Goal: Find specific page/section: Find specific page/section

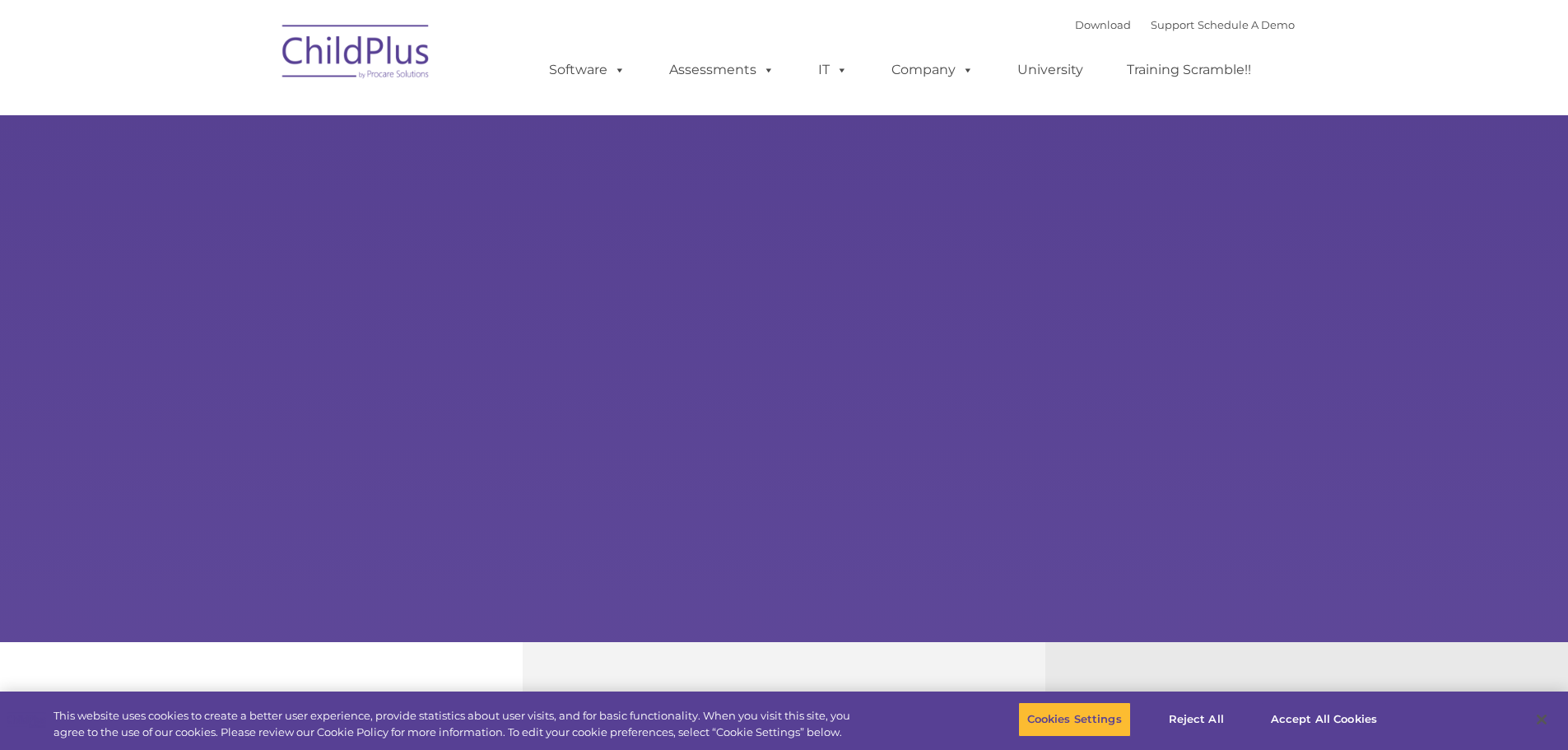
select select "MEDIUM"
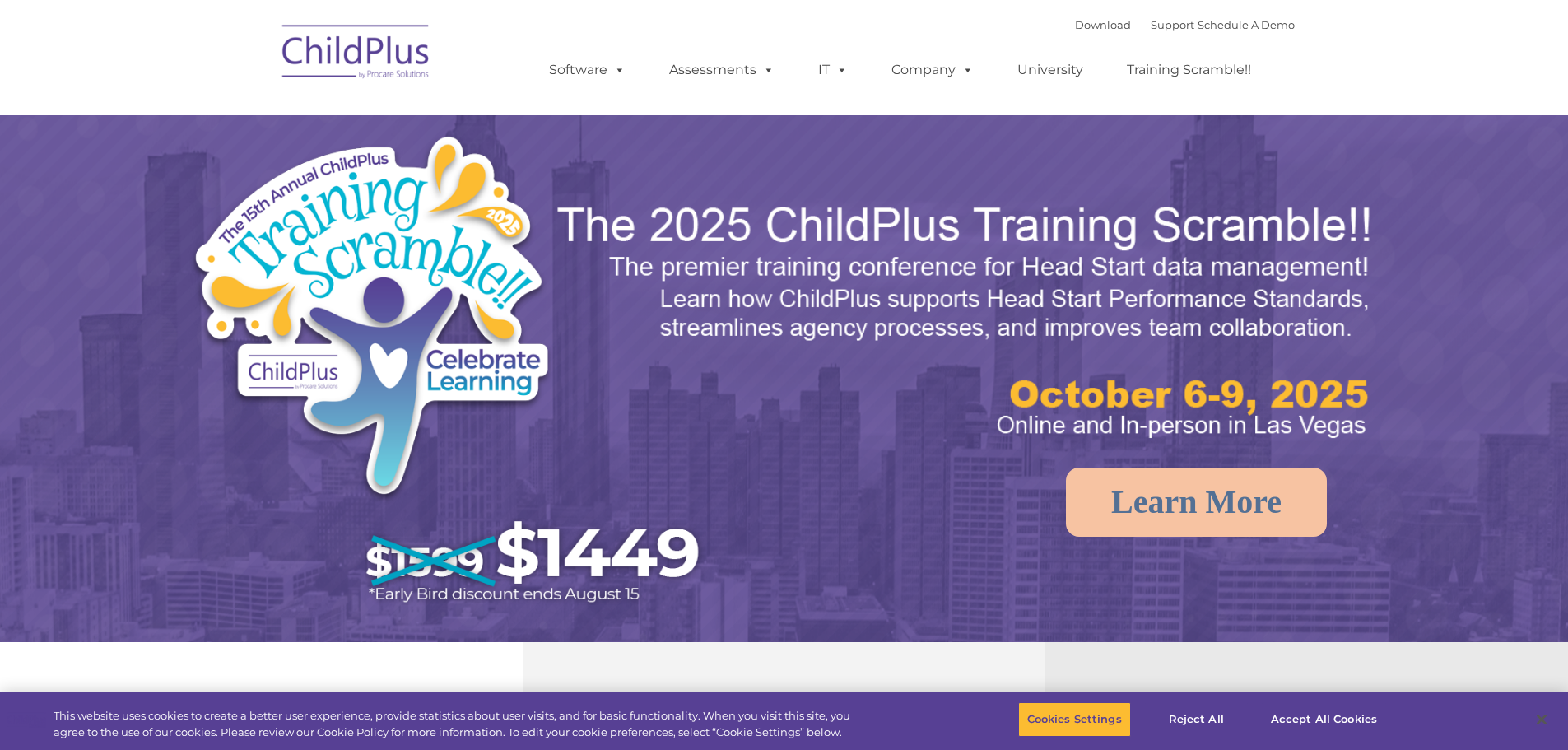
select select "MEDIUM"
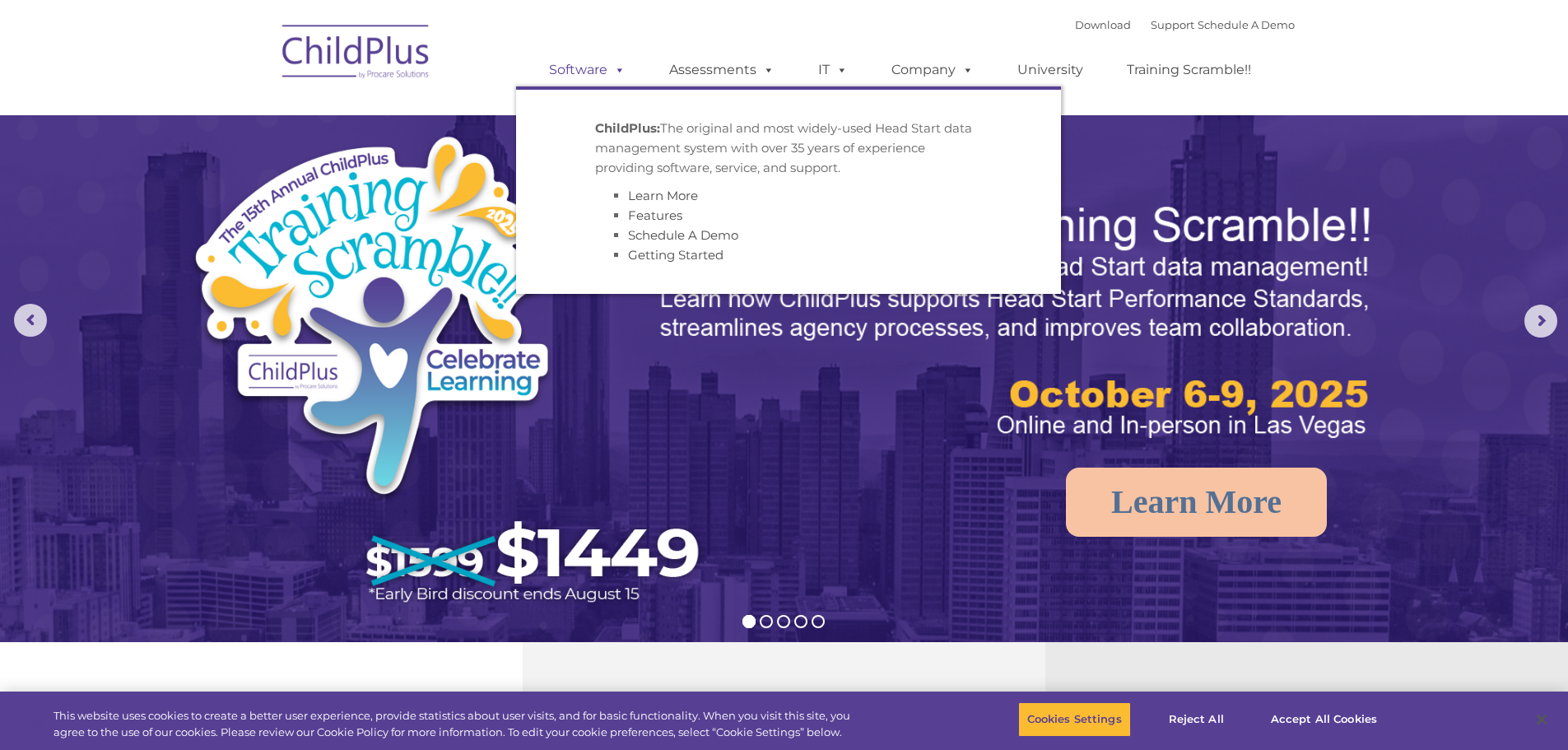
click at [590, 73] on link "Software" at bounding box center [587, 70] width 109 height 33
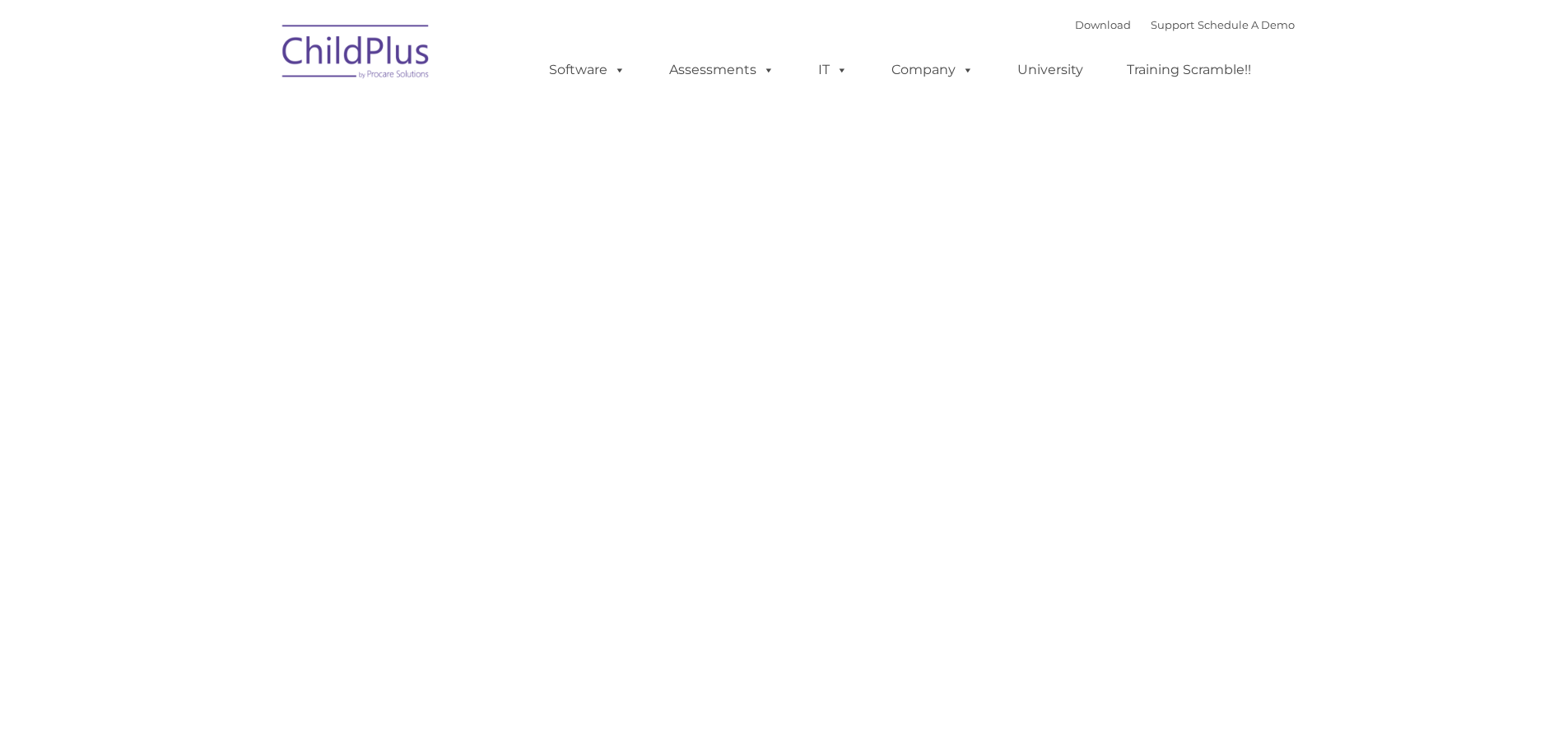
type input ""
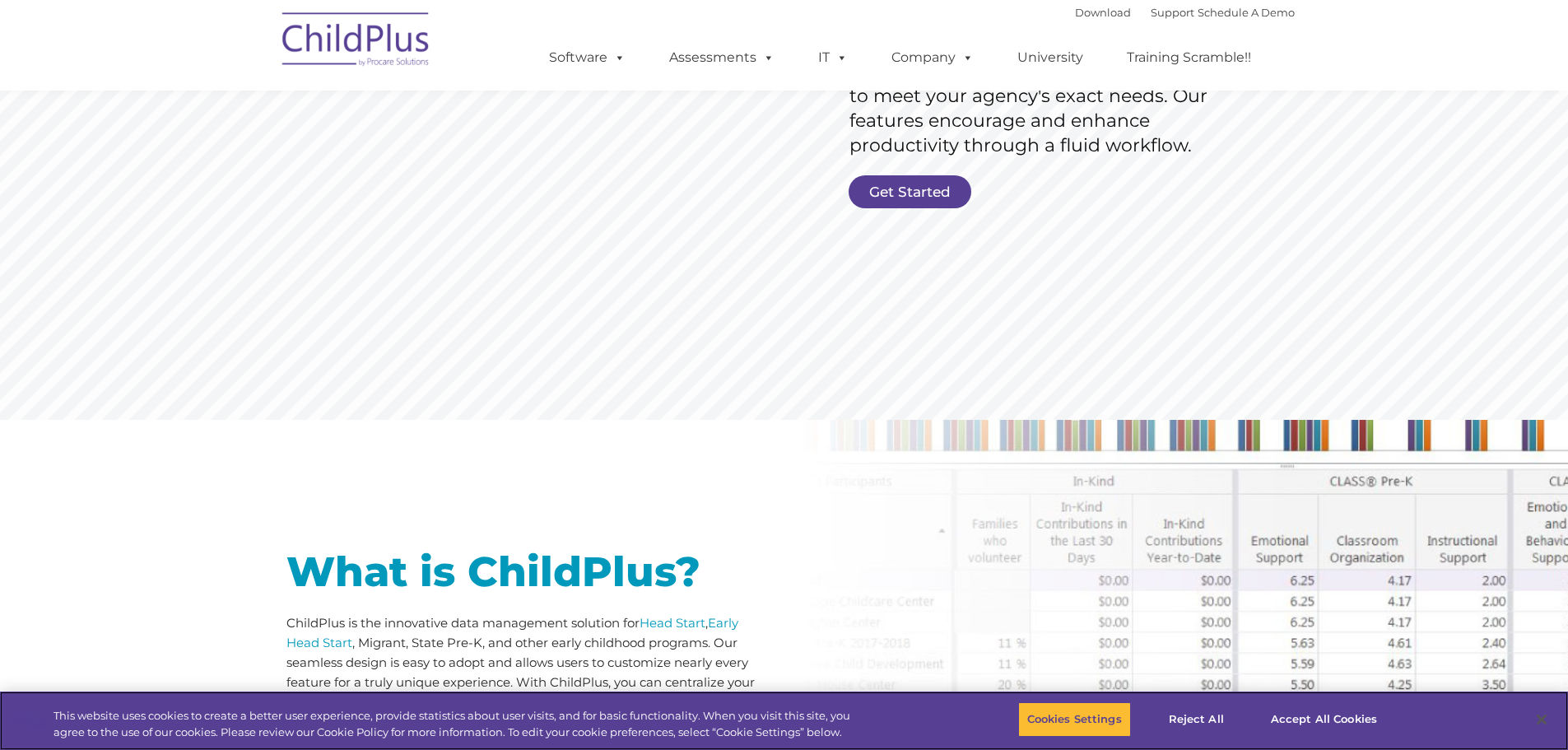
scroll to position [366, 0]
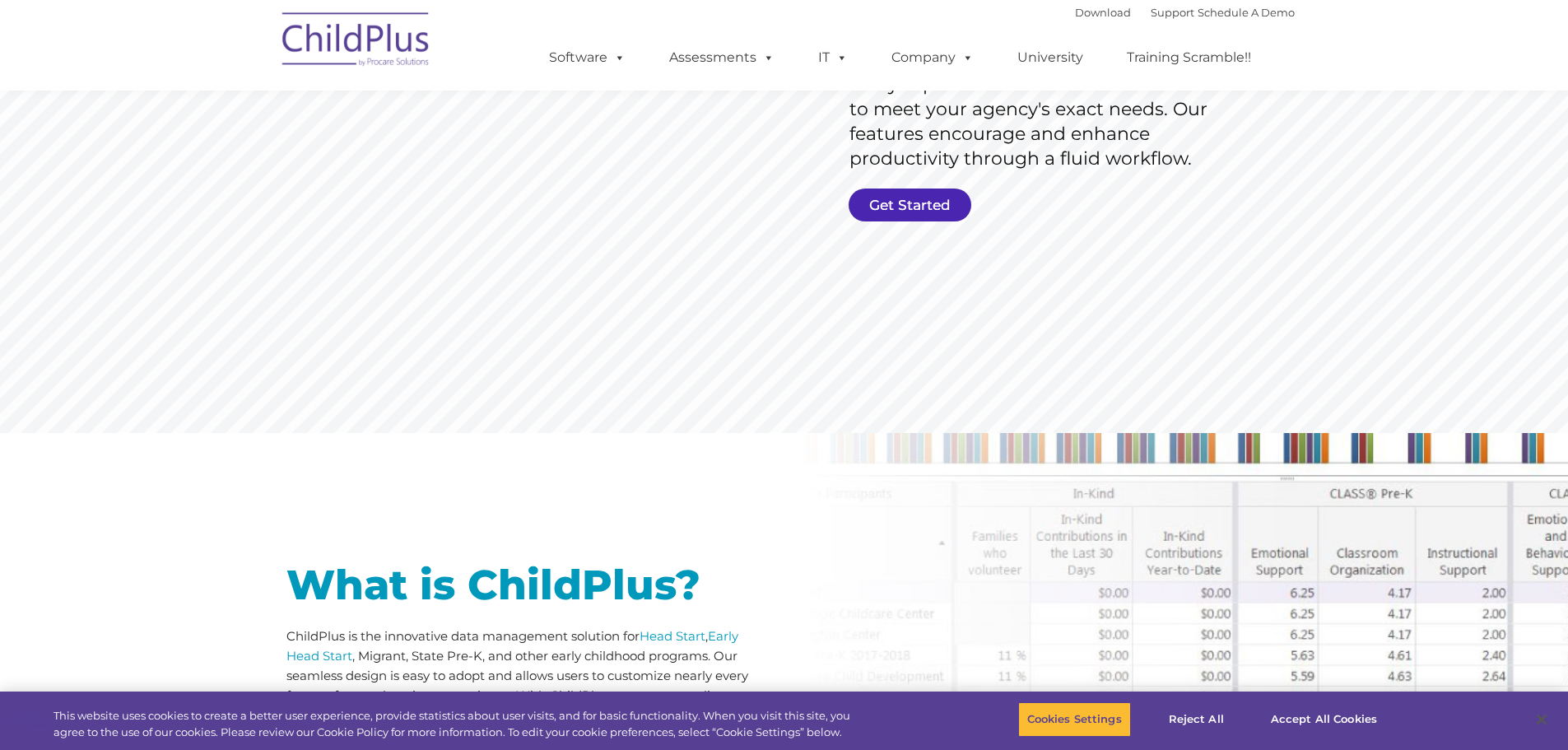
click at [885, 201] on link "Get Started" at bounding box center [910, 205] width 123 height 33
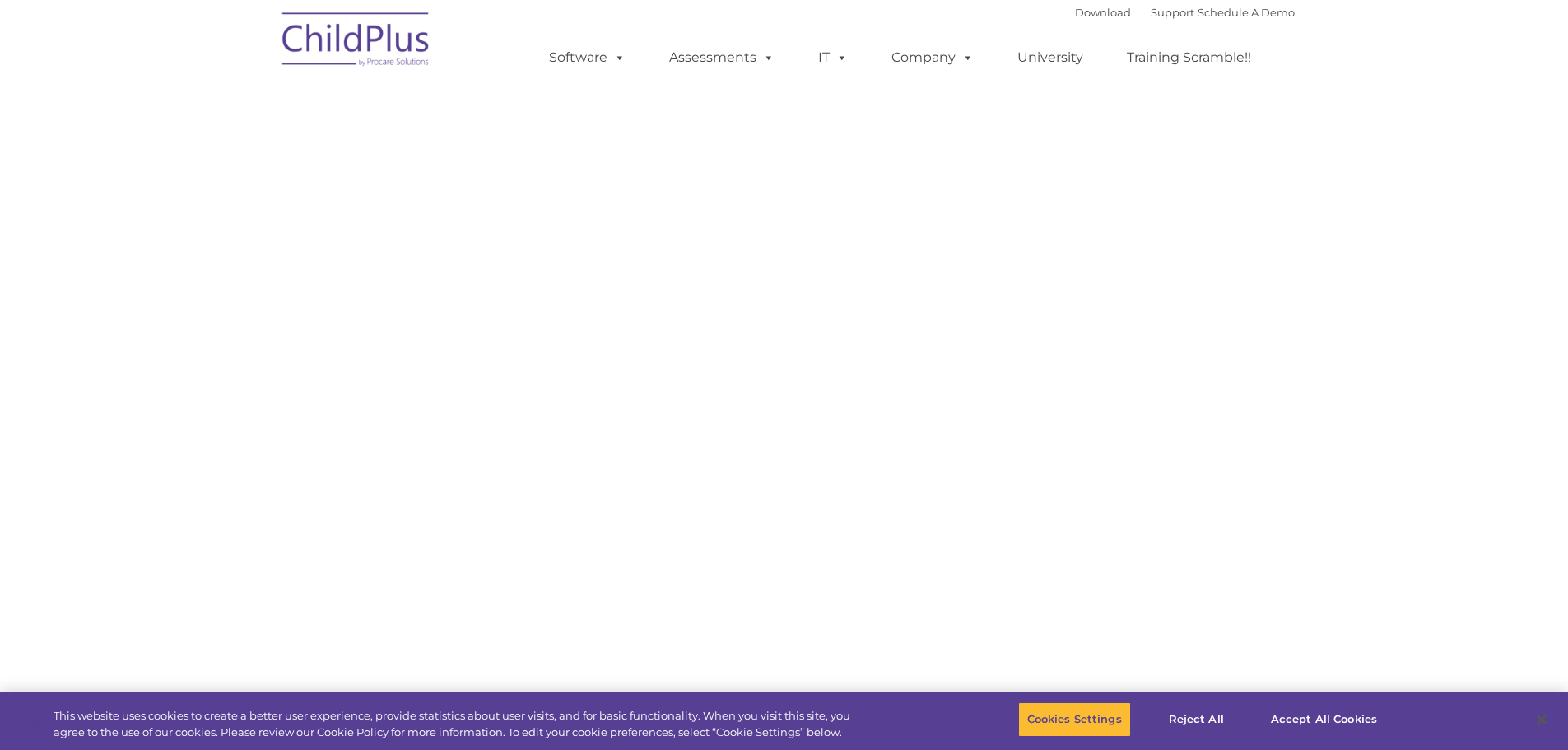
select select "MEDIUM"
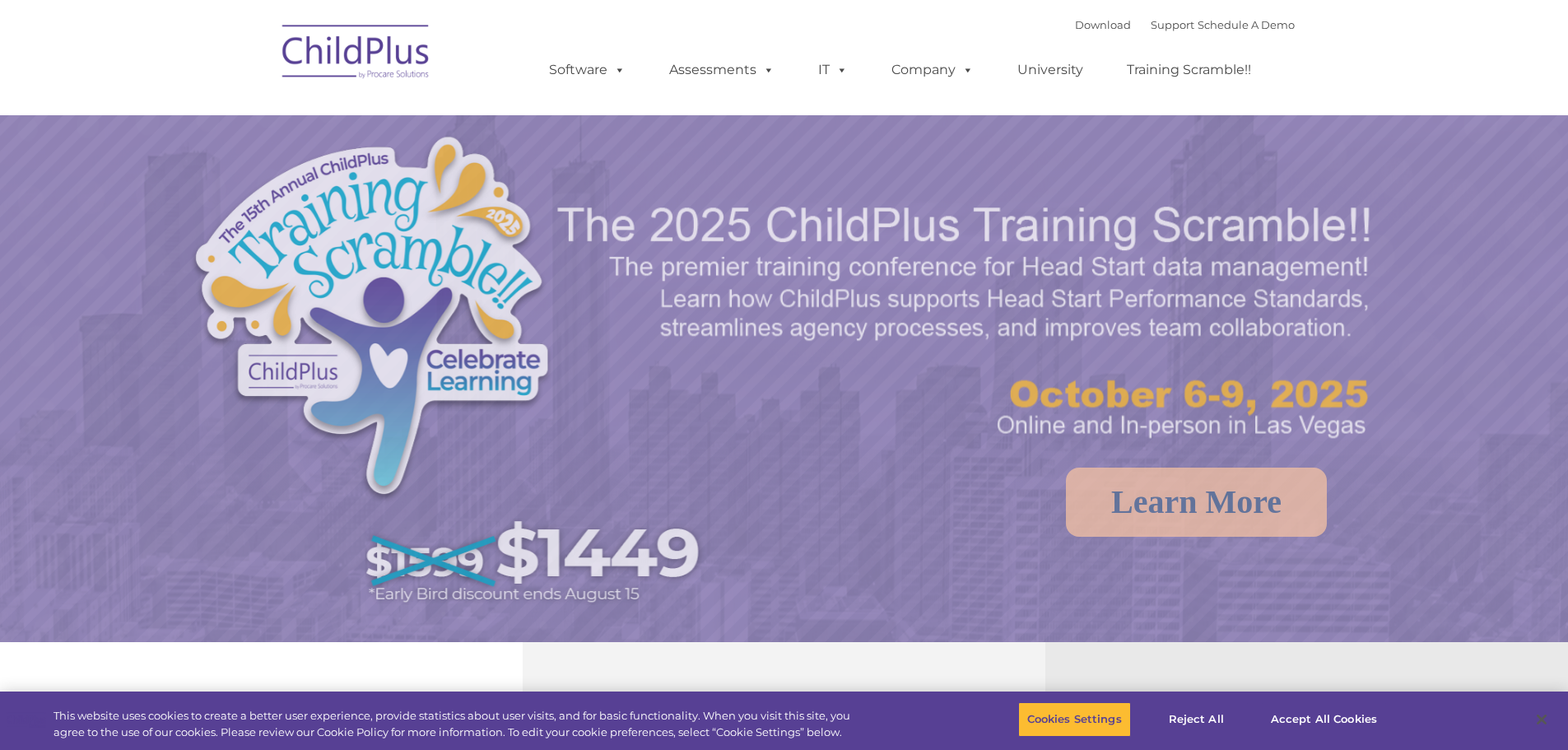
select select "MEDIUM"
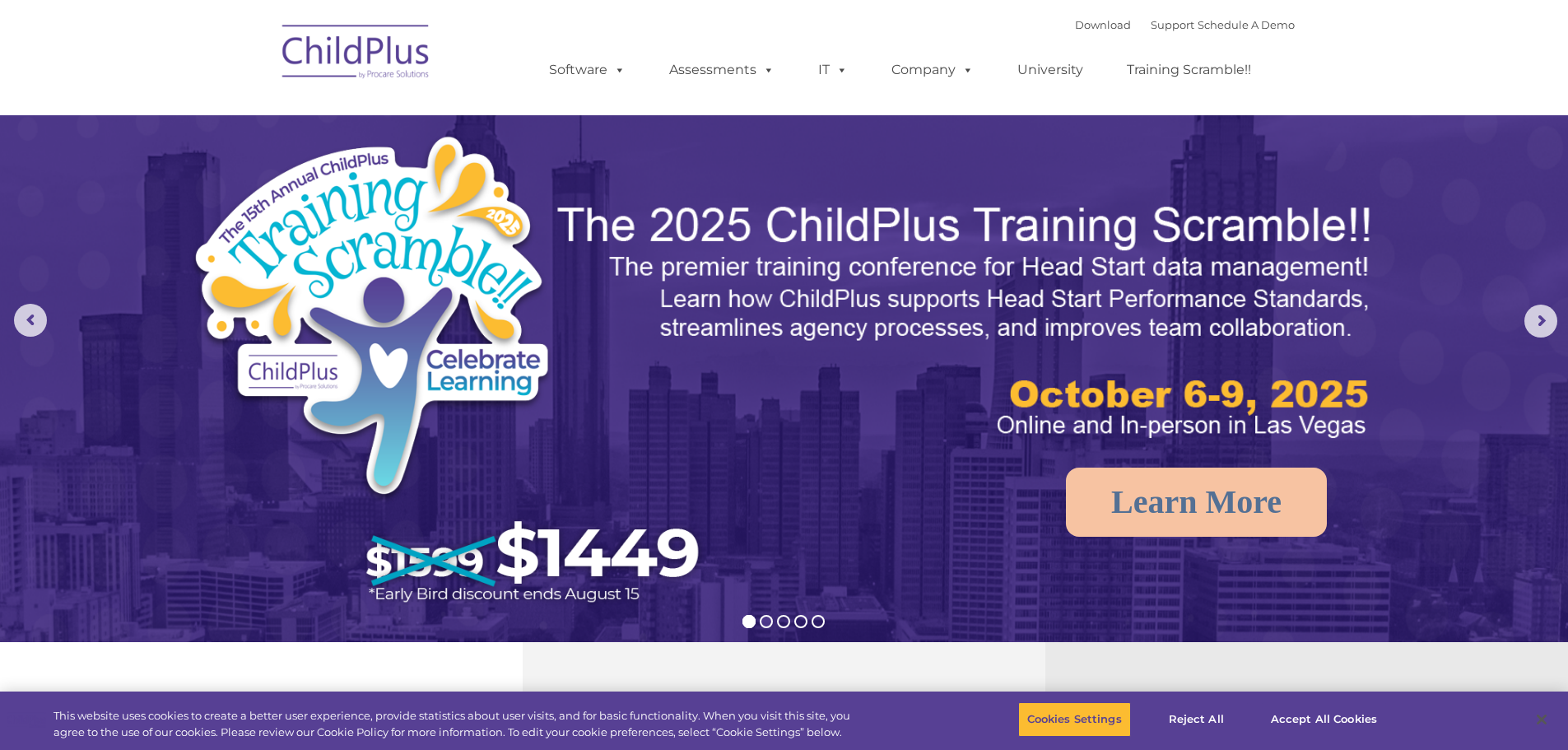
click at [760, 620] on rs-bullet at bounding box center [766, 622] width 13 height 13
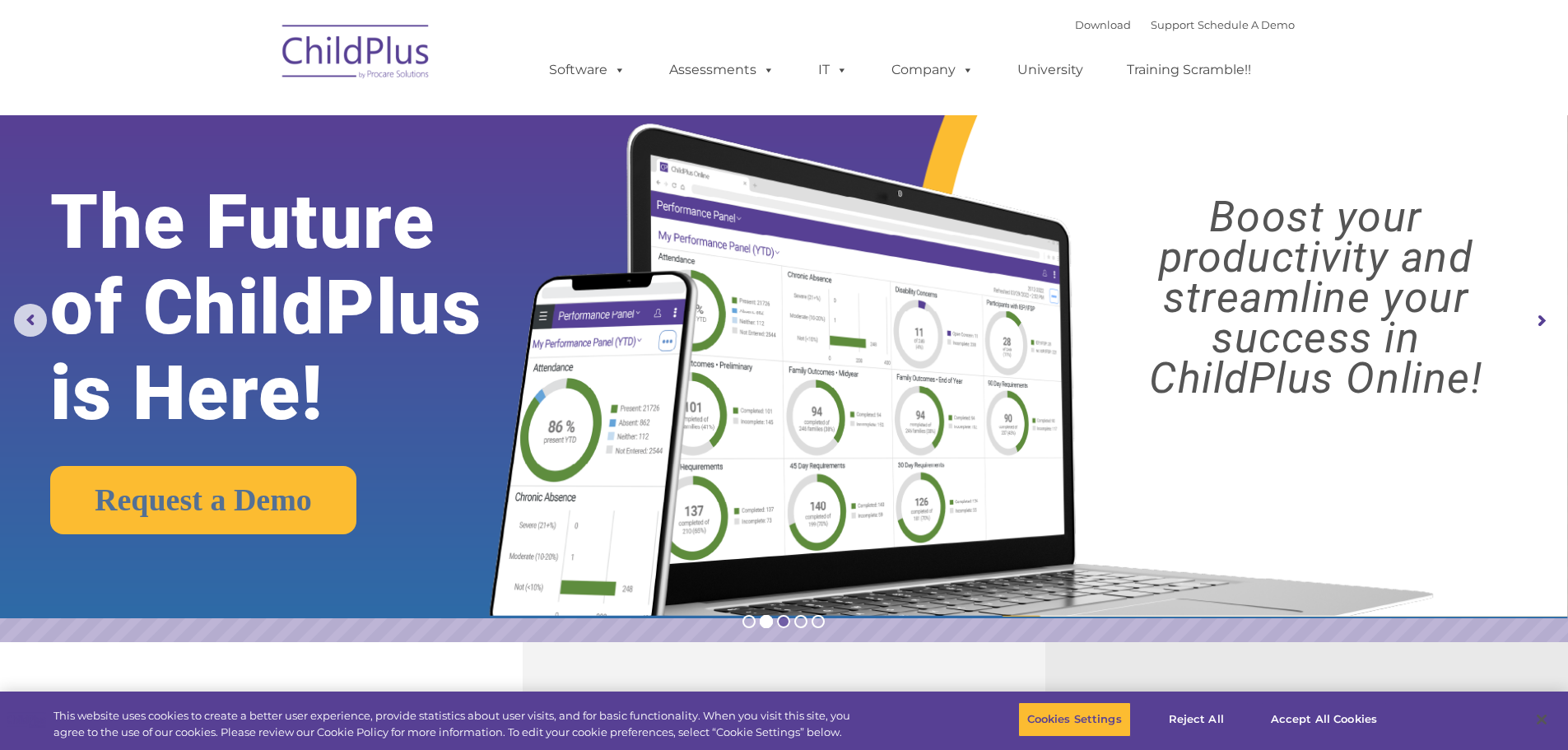
click at [778, 617] on rs-bullet at bounding box center [784, 622] width 13 height 13
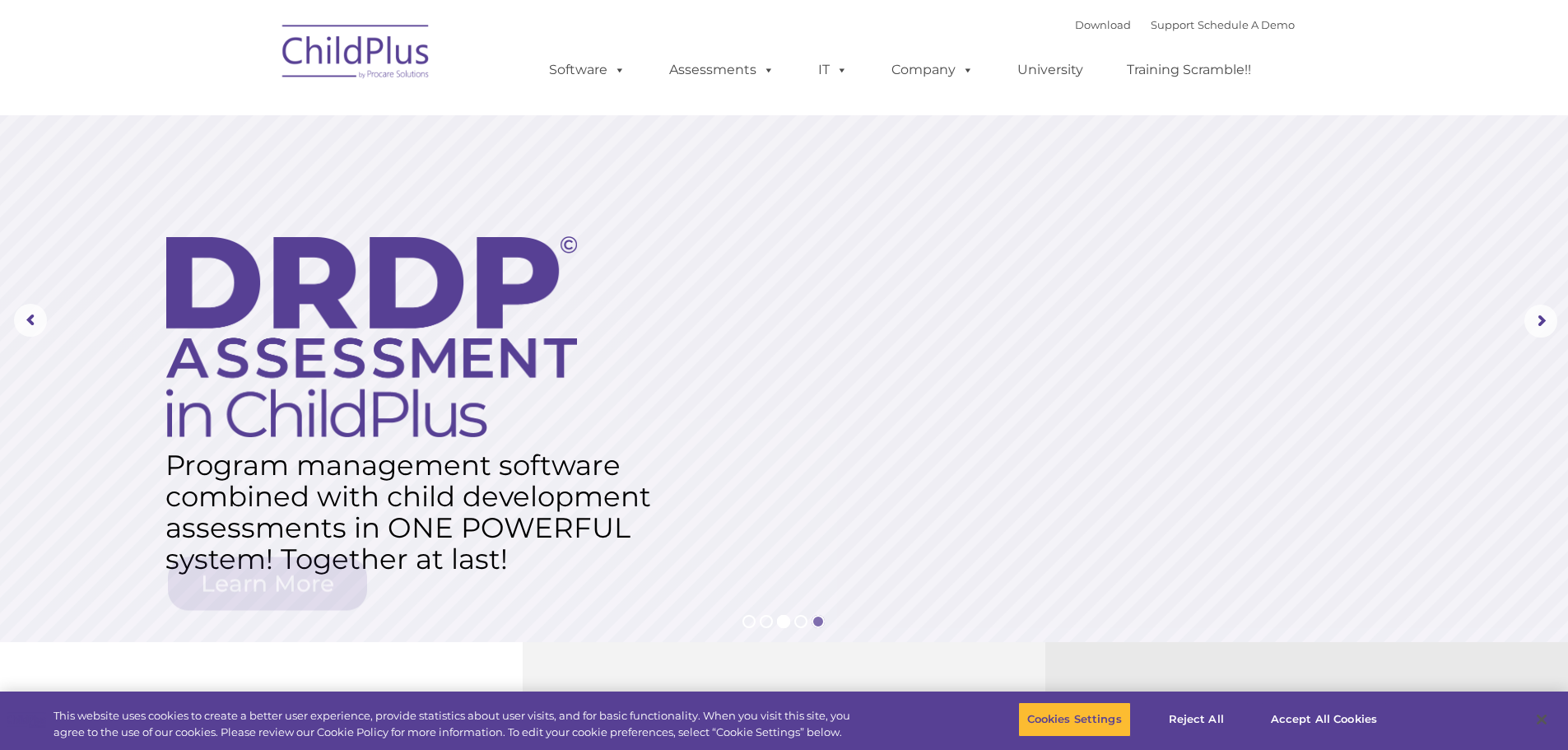
click at [815, 623] on rs-bullet at bounding box center [818, 622] width 13 height 13
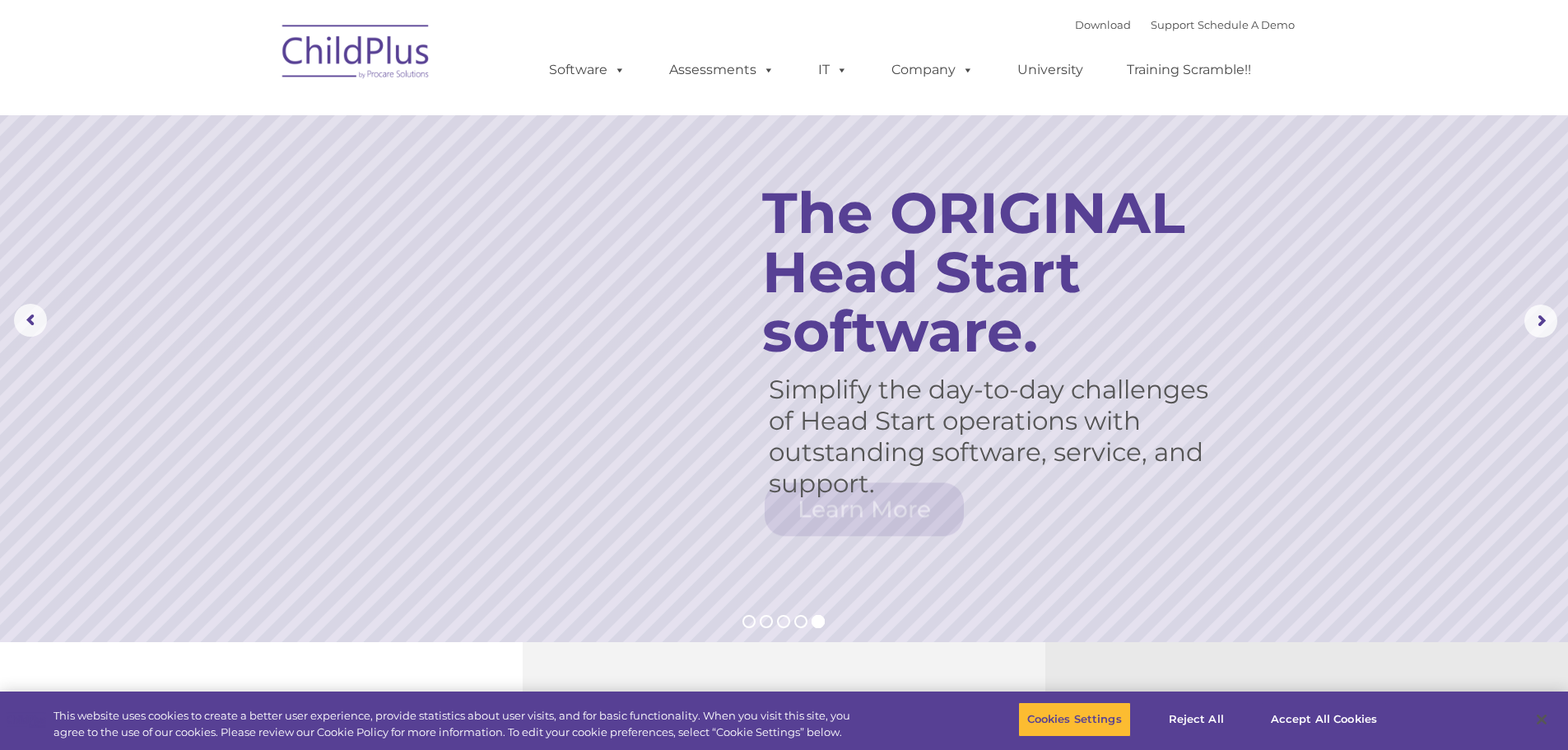
click at [807, 625] on rs-bullets at bounding box center [784, 622] width 82 height 13
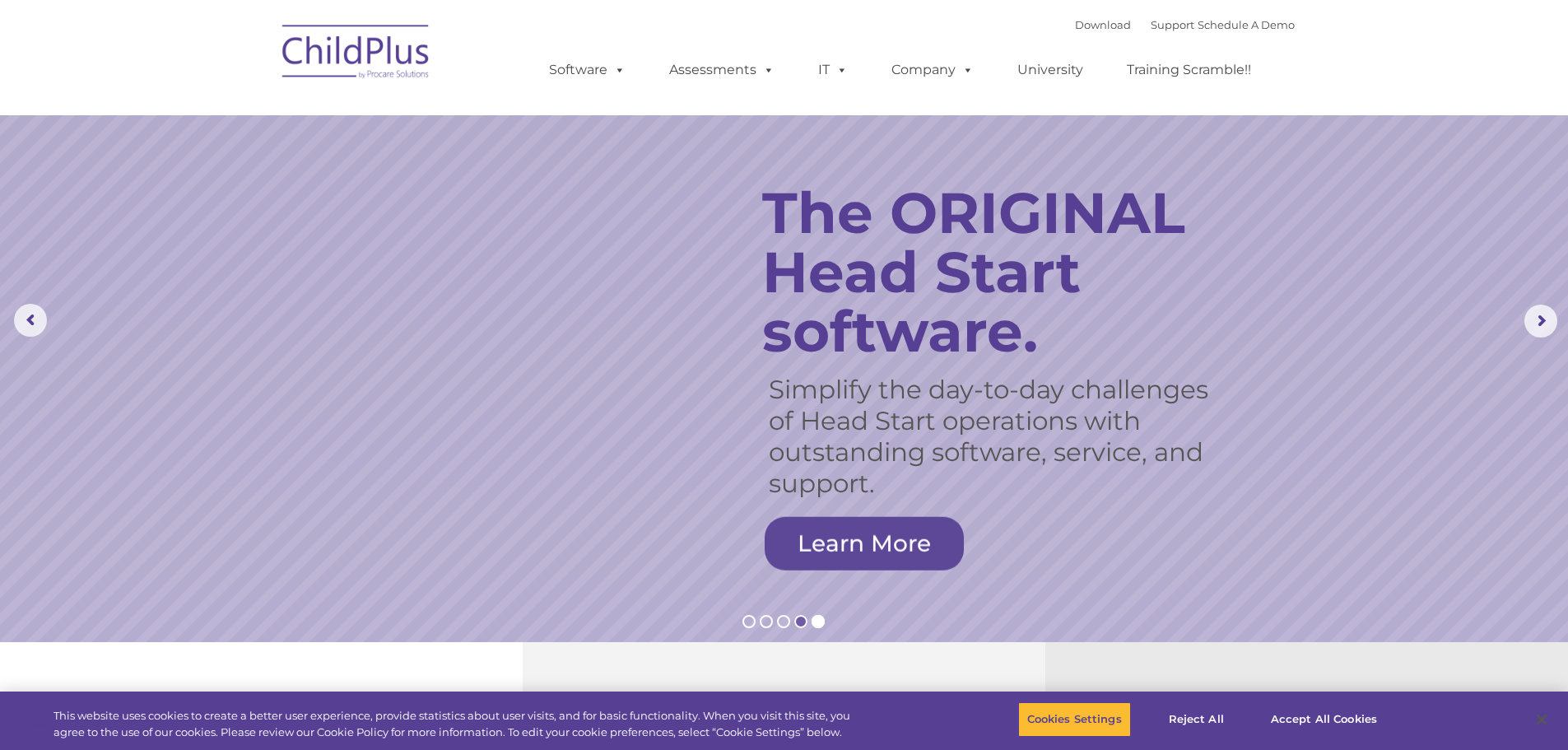
click at [806, 625] on rs-bullet at bounding box center [801, 622] width 13 height 13
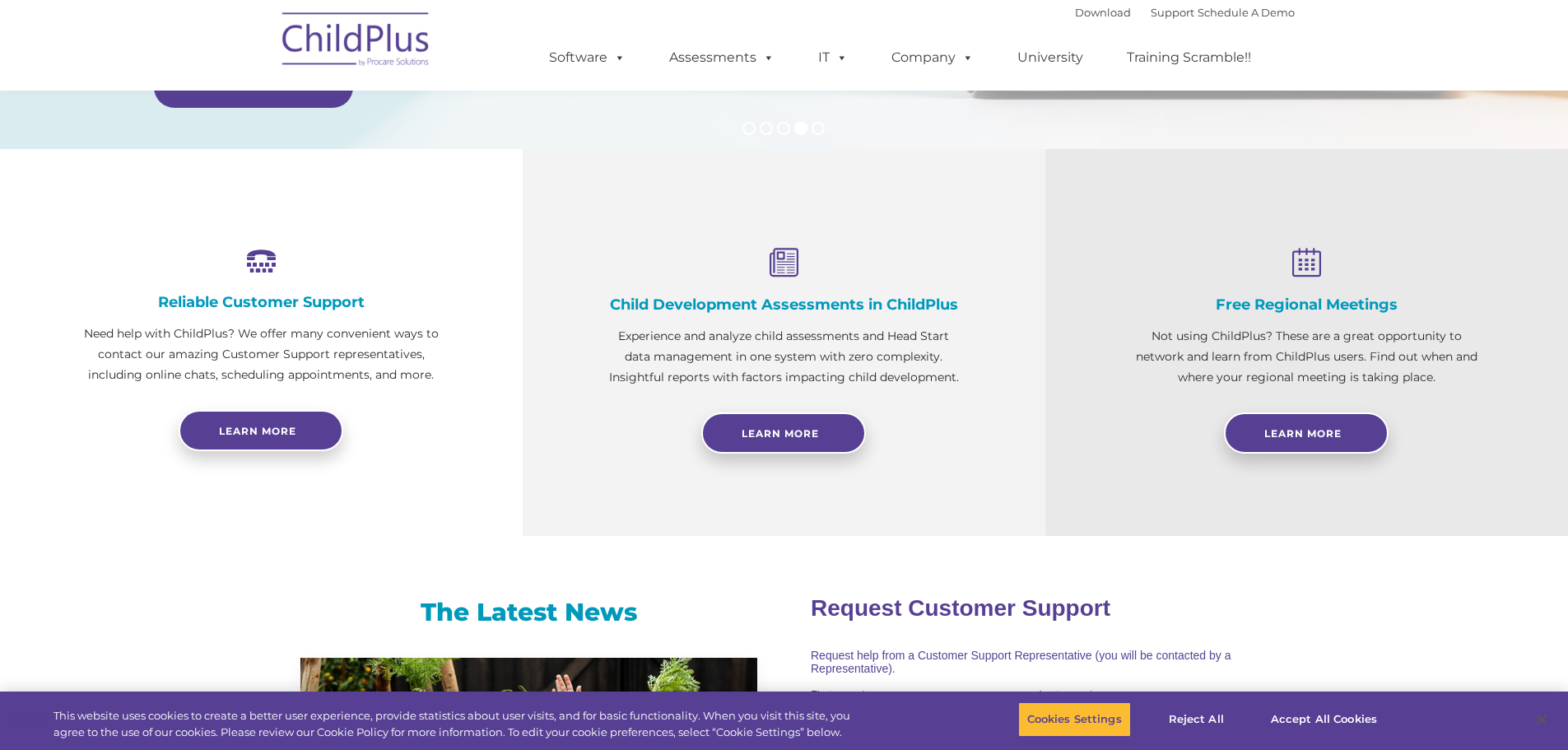
scroll to position [82, 0]
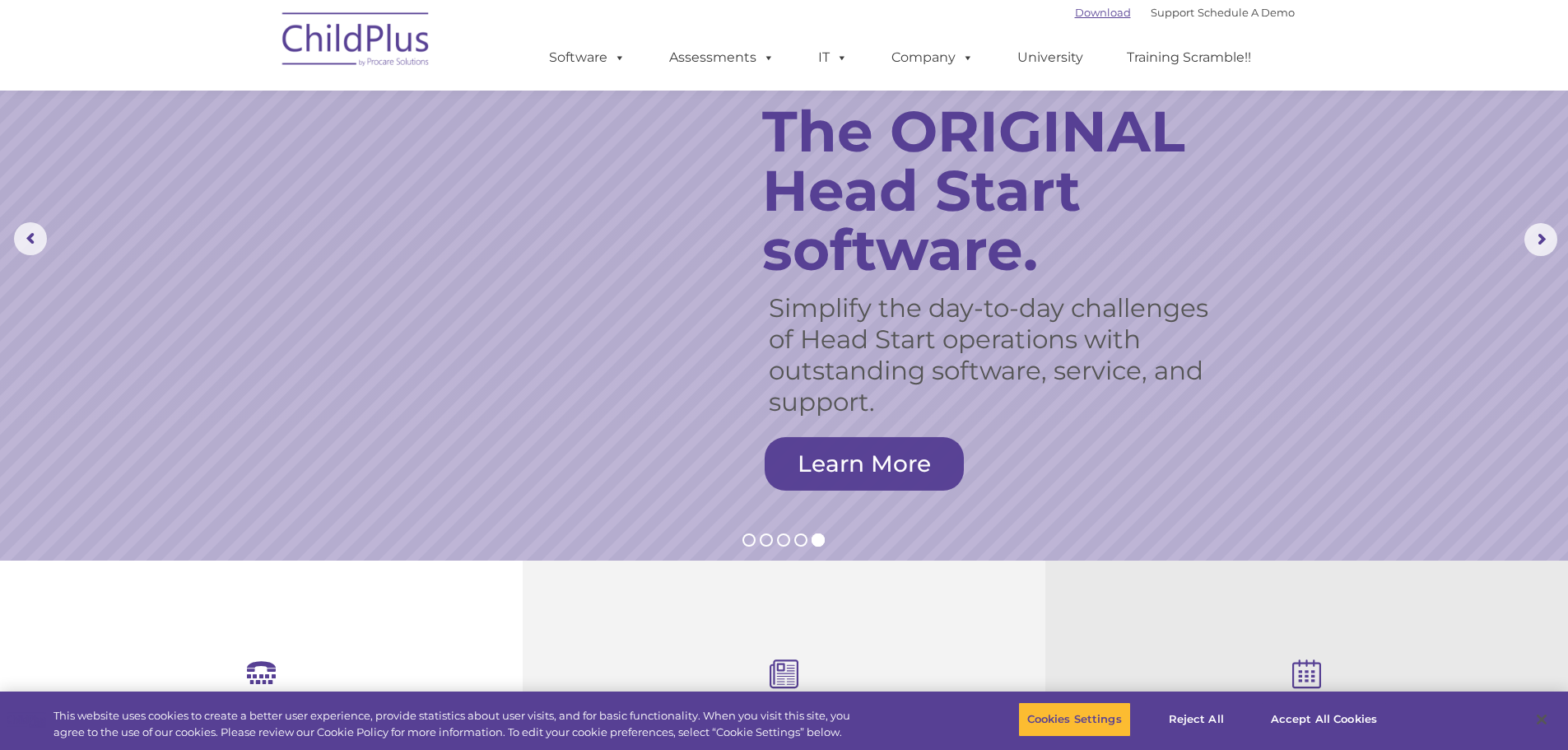
click at [1075, 11] on link "Download" at bounding box center [1102, 12] width 56 height 13
